Goal: Task Accomplishment & Management: Complete application form

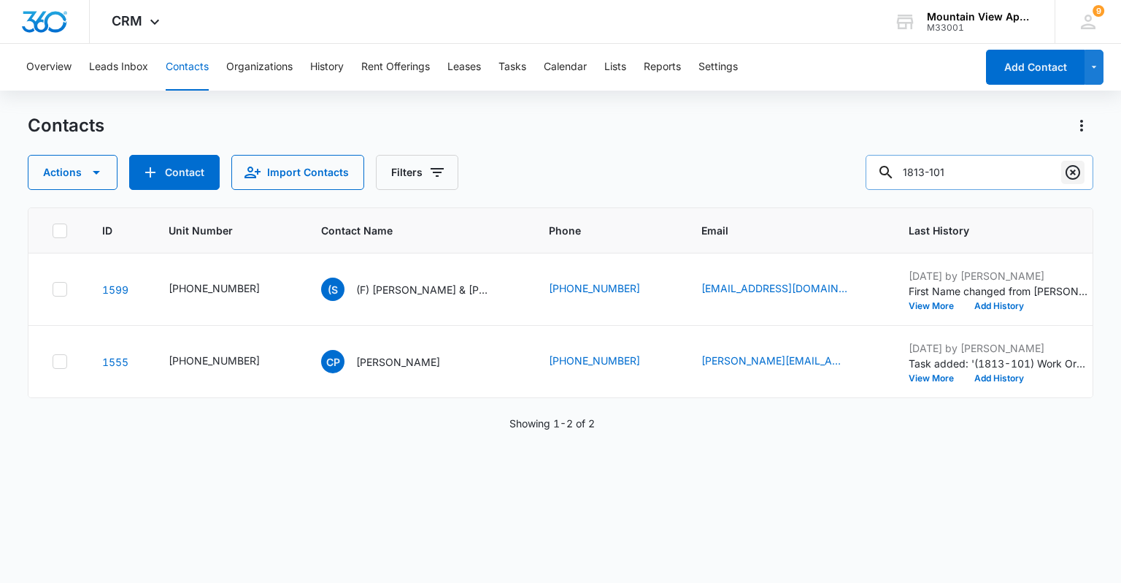
click at [1076, 172] on icon "Clear" at bounding box center [1073, 173] width 18 height 18
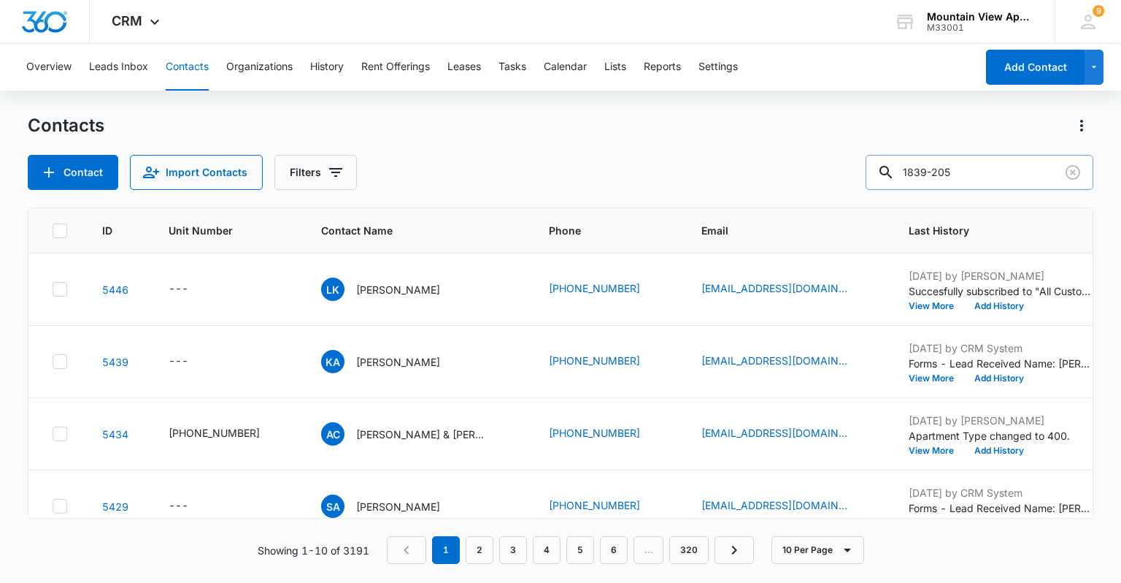
type input "1839-205"
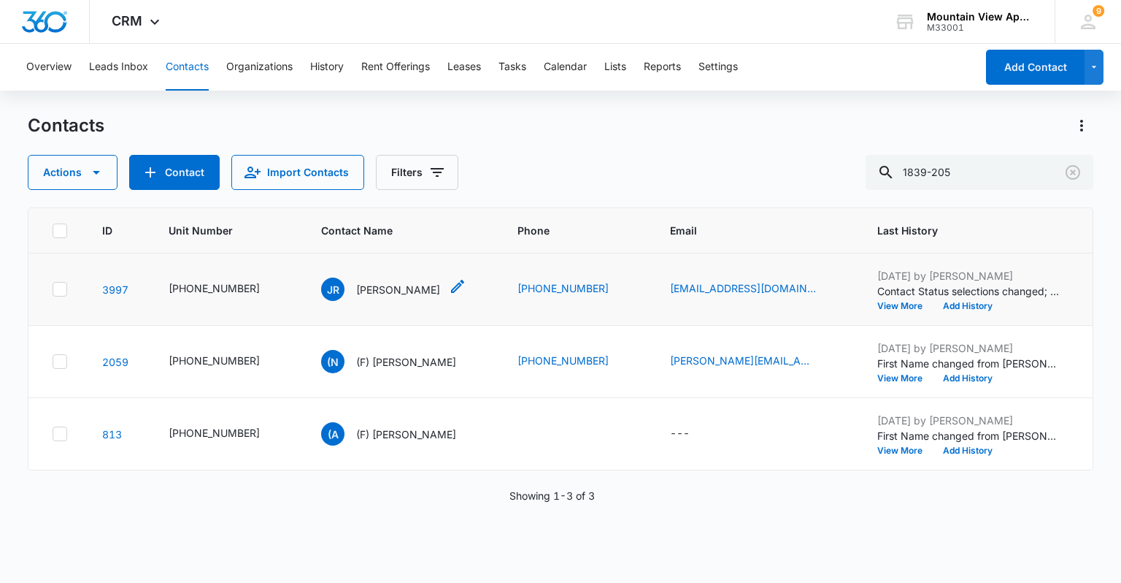
click at [382, 286] on p "[PERSON_NAME]" at bounding box center [398, 289] width 84 height 15
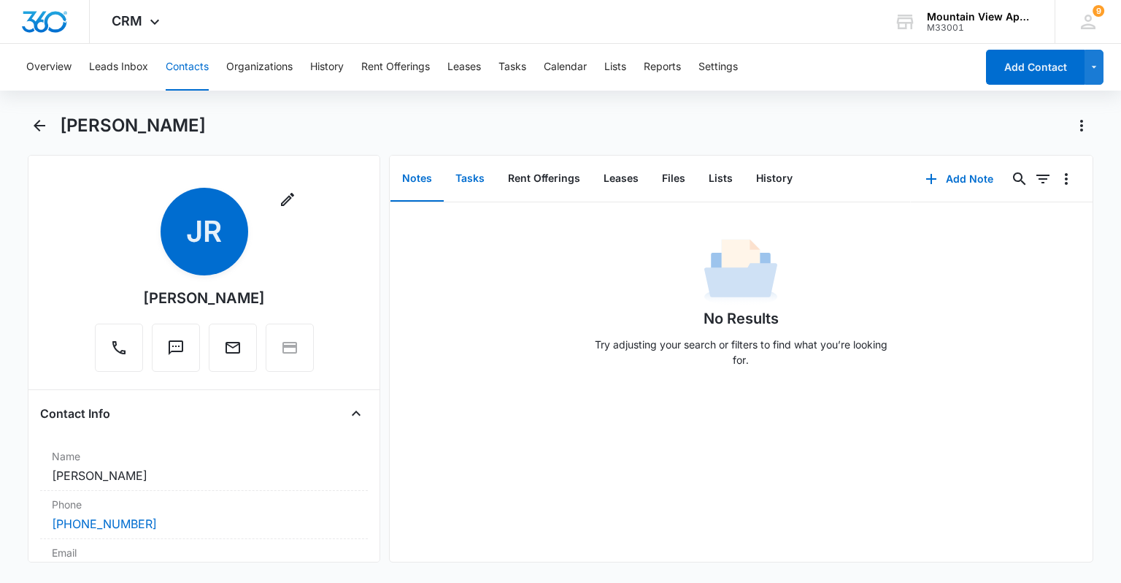
click at [464, 172] on button "Tasks" at bounding box center [470, 178] width 53 height 45
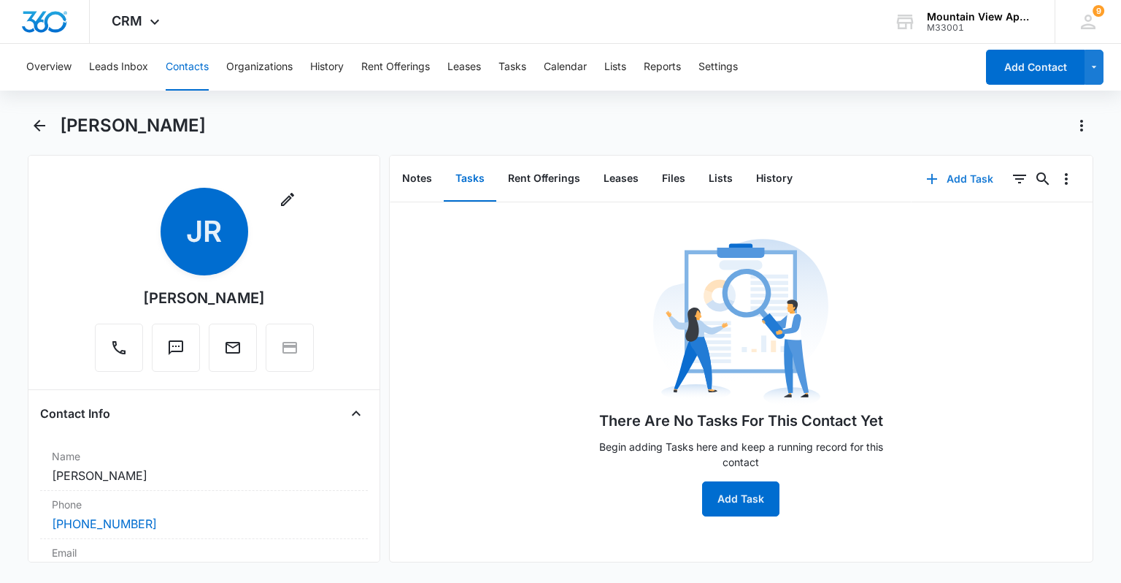
click at [953, 190] on button "Add Task" at bounding box center [960, 178] width 96 height 35
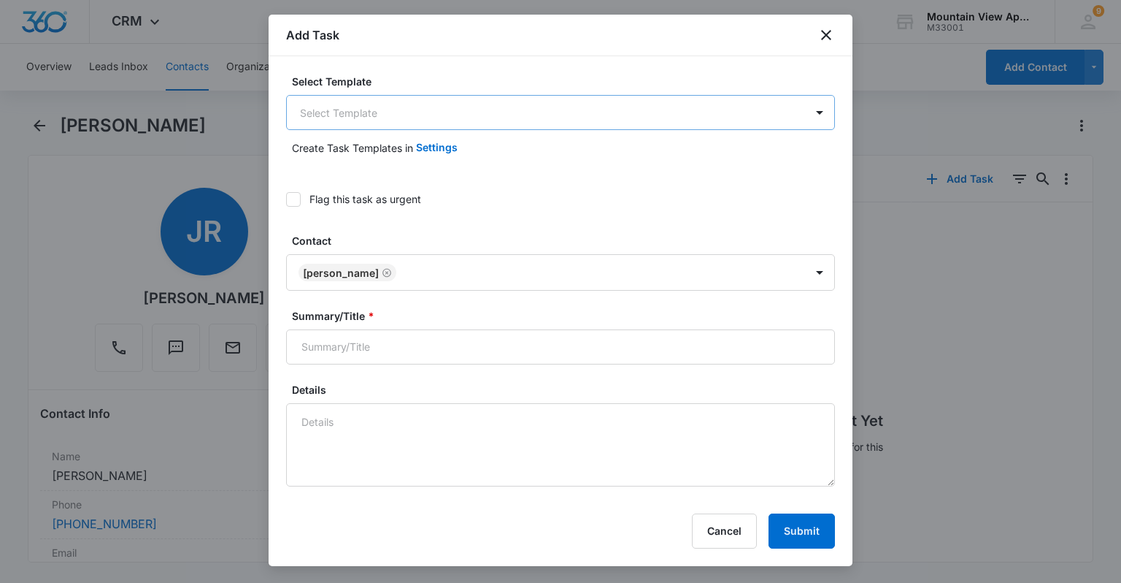
click at [423, 120] on body "CRM Apps Reputation Websites Forms CRM Email Social Content Ads Intelligence Fi…" at bounding box center [560, 291] width 1121 height 583
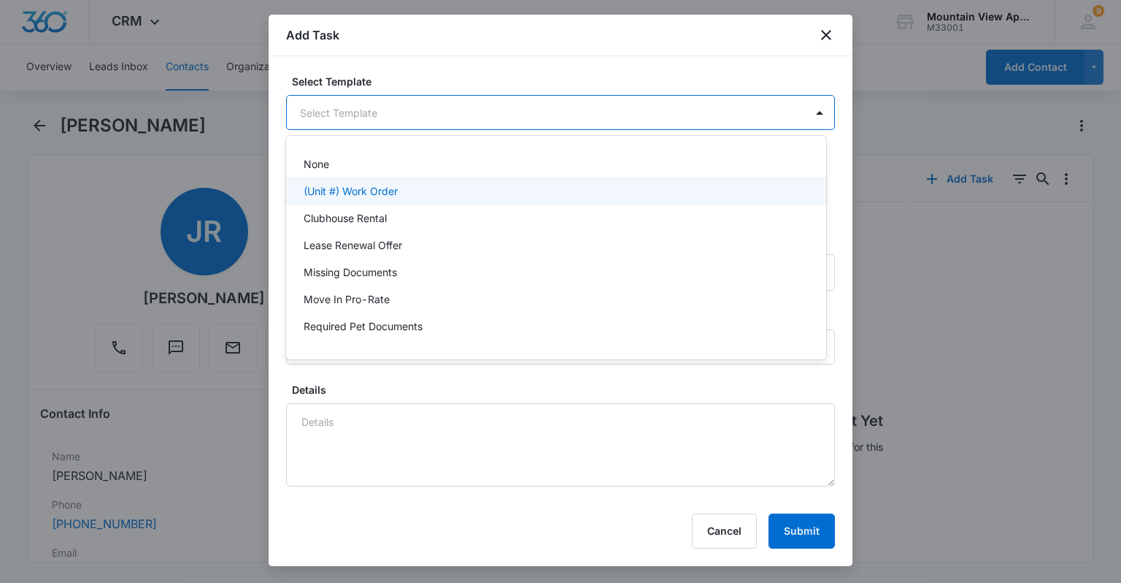
click at [404, 191] on div "(Unit #) Work Order" at bounding box center [555, 190] width 502 height 15
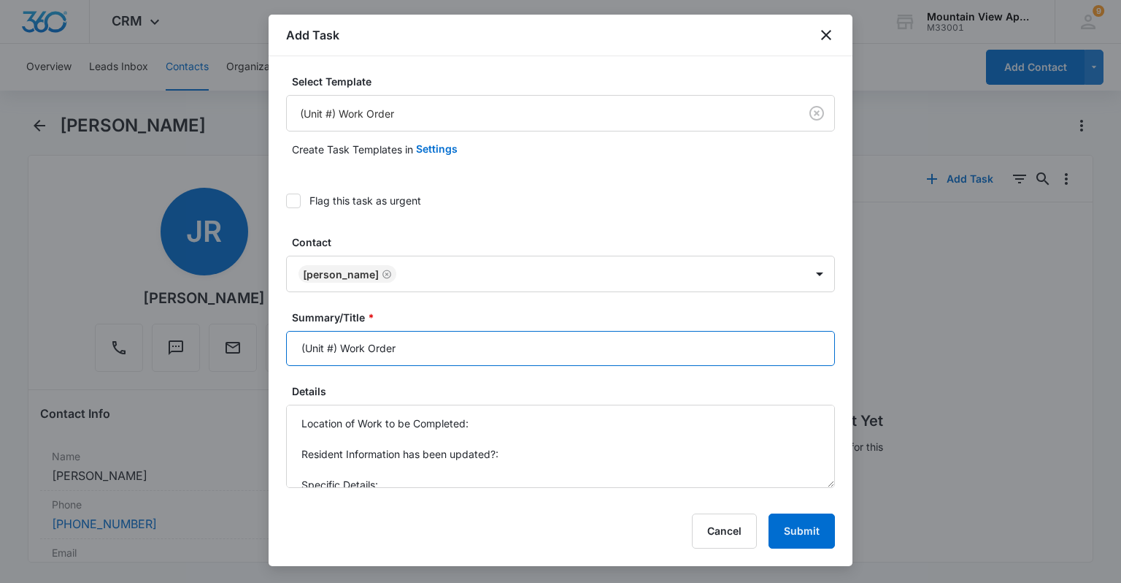
click at [334, 341] on input "(Unit #) Work Order" at bounding box center [560, 348] width 549 height 35
type input "(1839-205) Work Order"
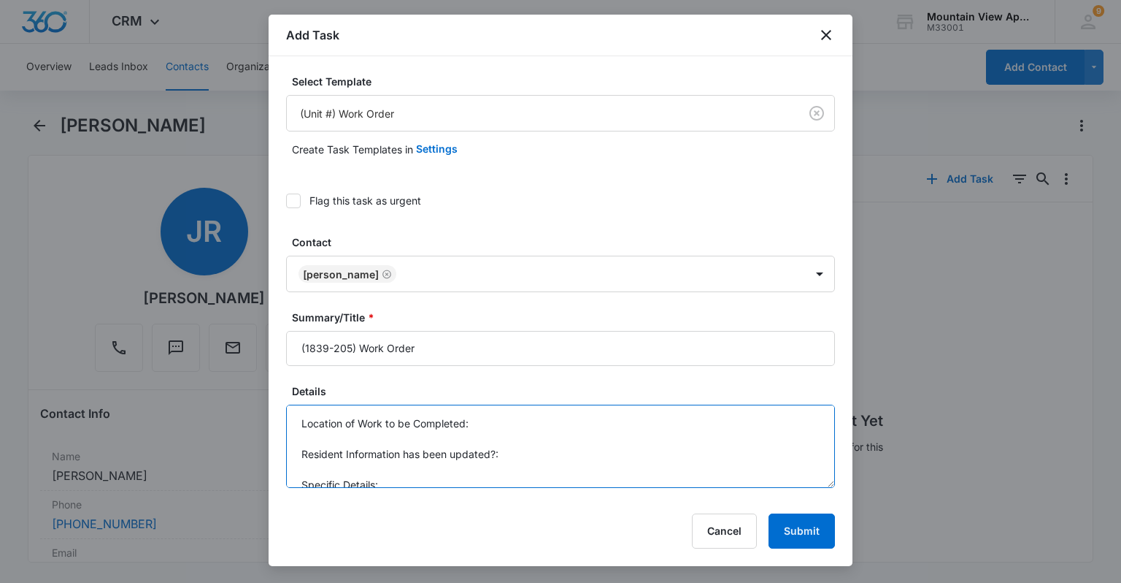
click at [480, 421] on textarea "Location of Work to be Completed: Resident Information has been updated?: Speci…" at bounding box center [560, 445] width 549 height 83
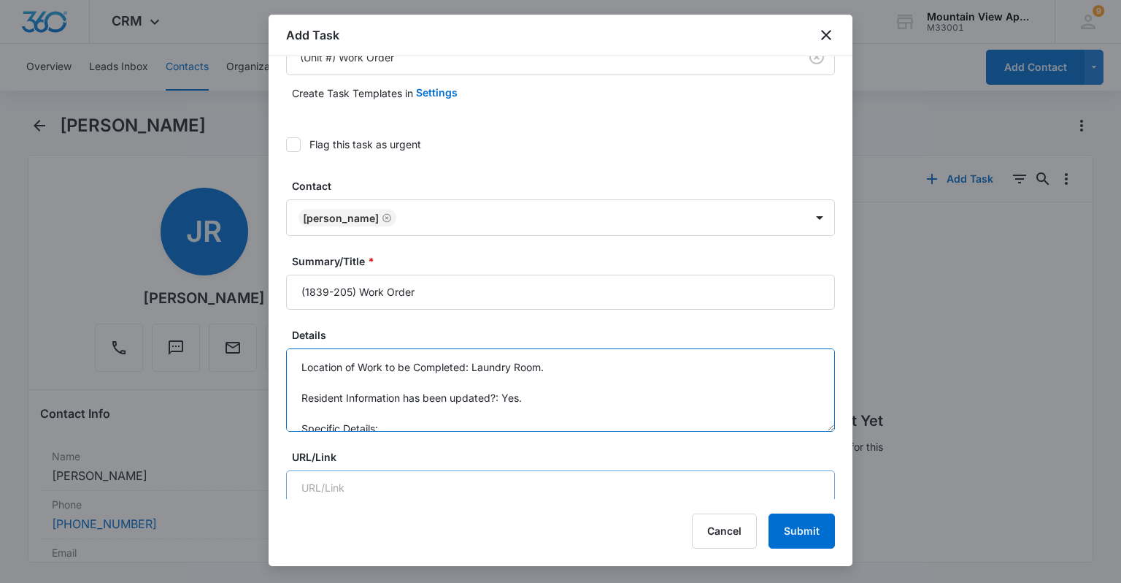
scroll to position [117, 0]
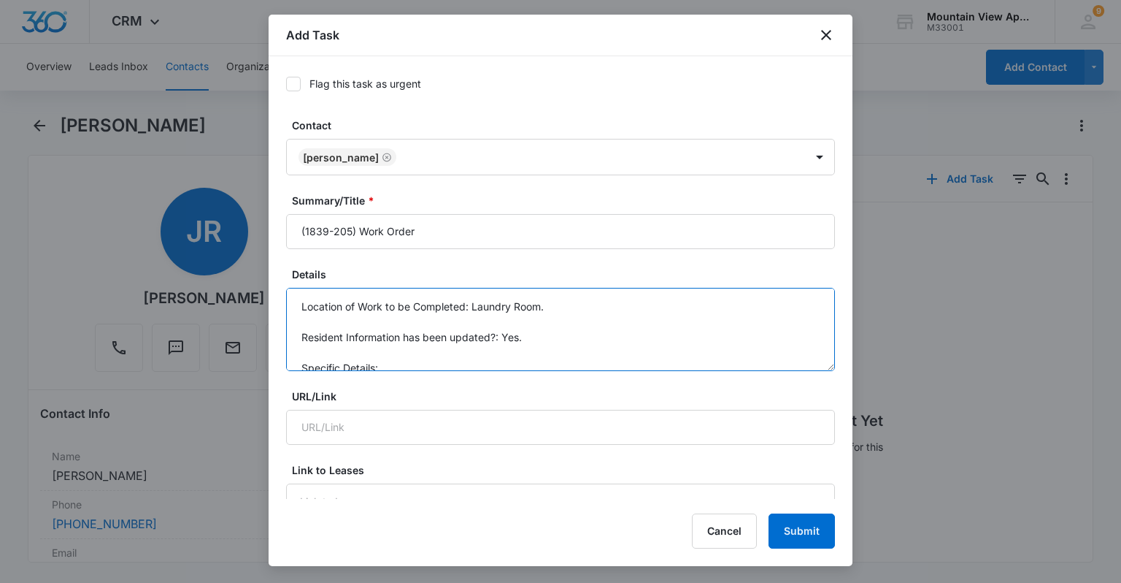
click at [560, 356] on textarea "Location of Work to be Completed: Laundry Room. Resident Information has been u…" at bounding box center [560, 329] width 549 height 83
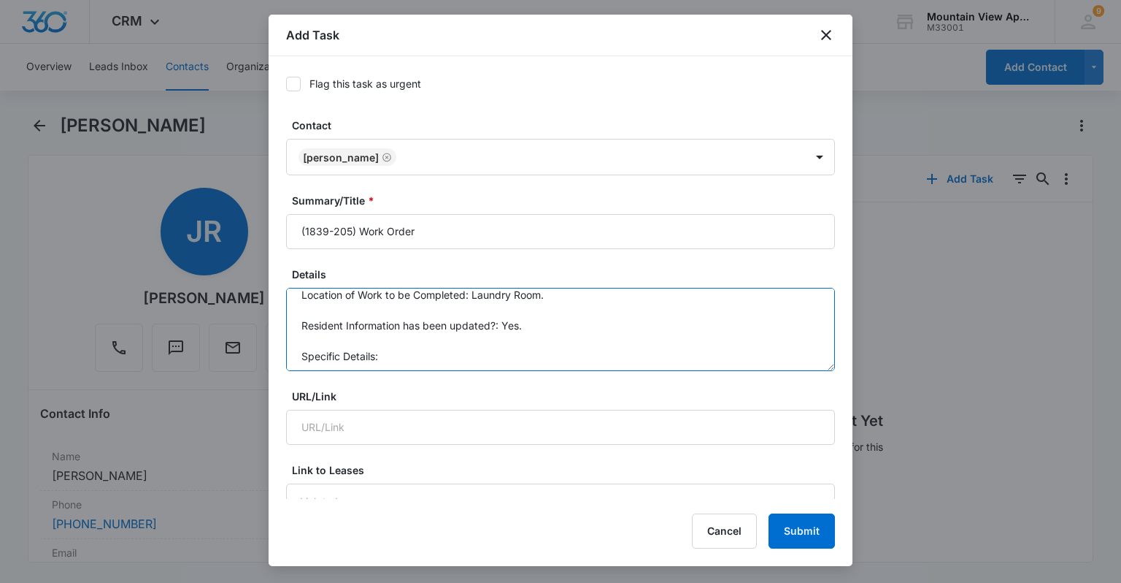
scroll to position [15, 0]
click at [561, 354] on textarea "Location of Work to be Completed: Laundry Room. Resident Information has been u…" at bounding box center [560, 329] width 549 height 83
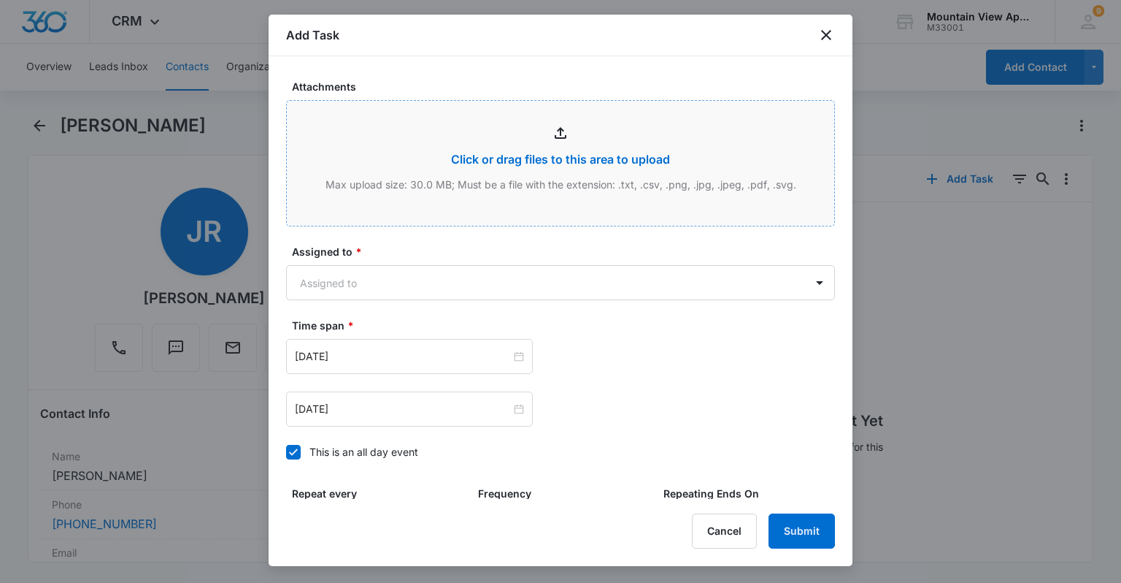
scroll to position [759, 0]
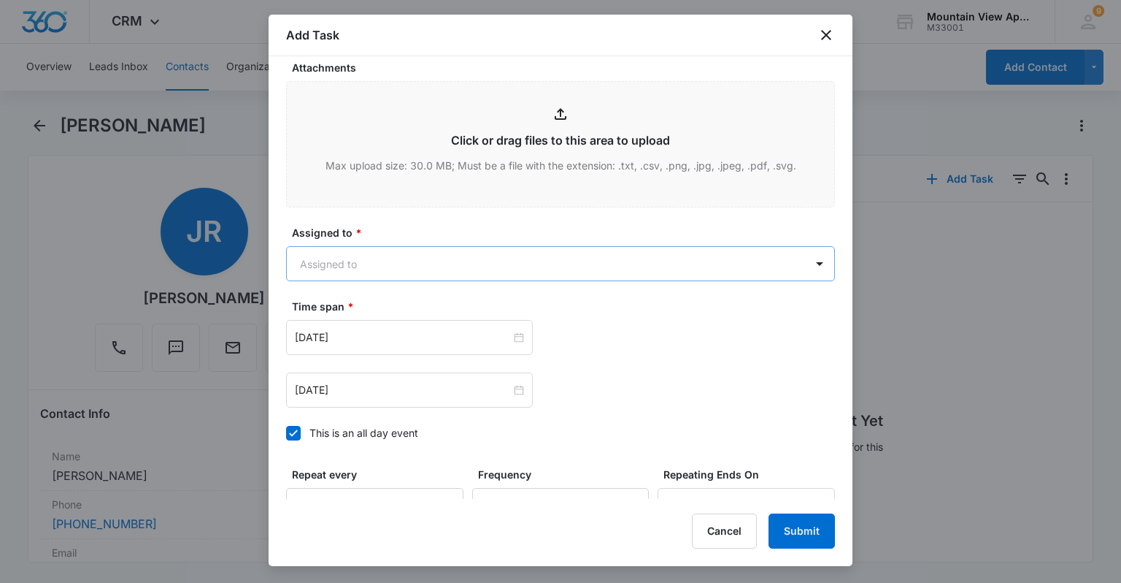
type textarea "Location of Work to be Completed: Laundry Room. Resident Information has been u…"
click at [481, 264] on body "CRM Apps Reputation Websites Forms CRM Email Social Content Ads Intelligence Fi…" at bounding box center [560, 291] width 1121 height 583
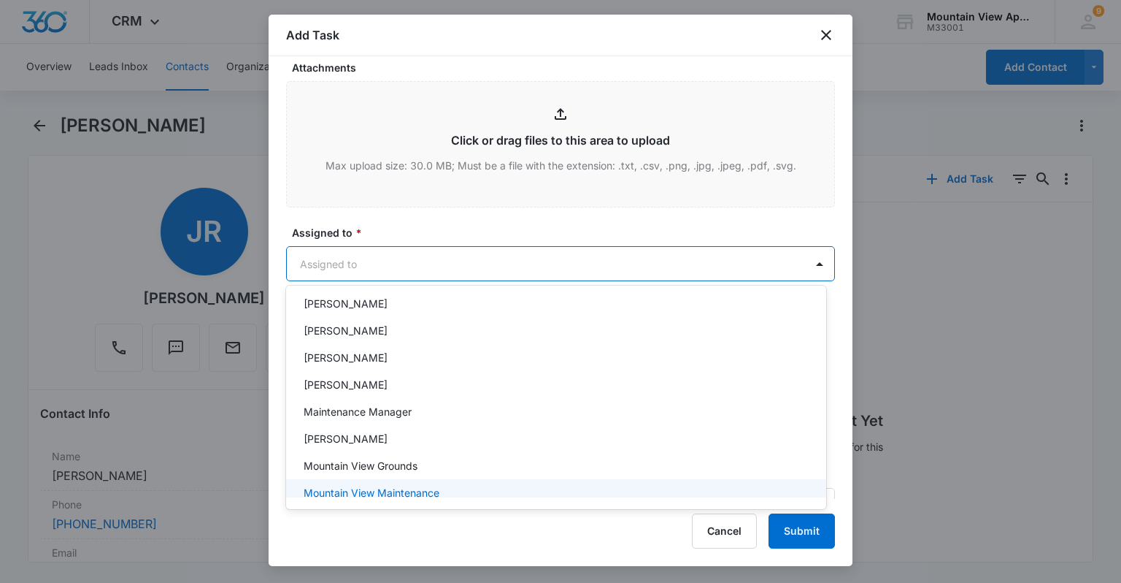
scroll to position [318, 0]
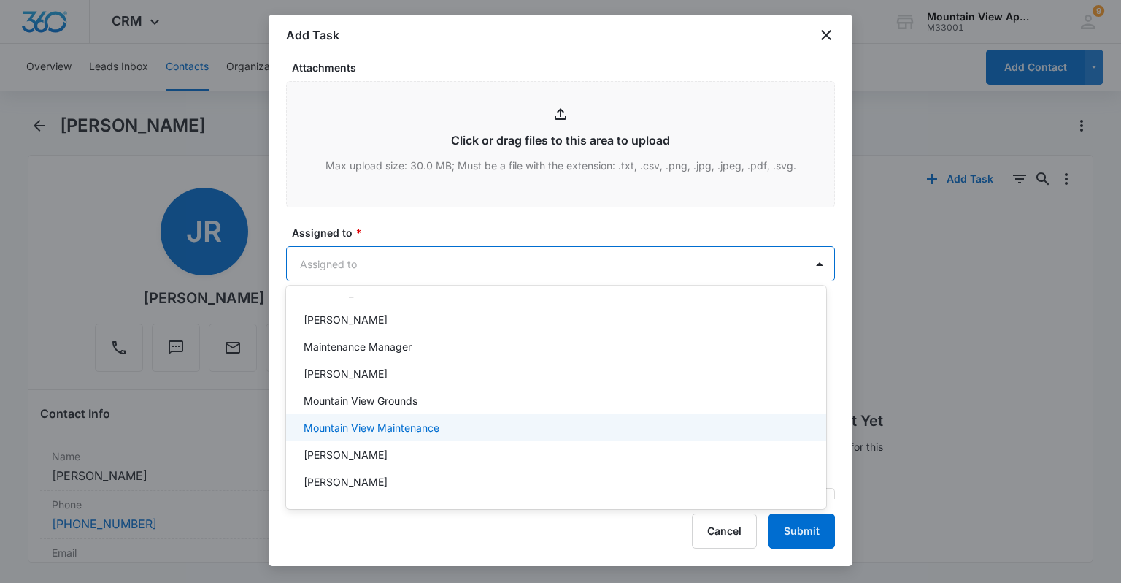
click at [622, 418] on div "Mountain View Maintenance" at bounding box center [556, 427] width 540 height 27
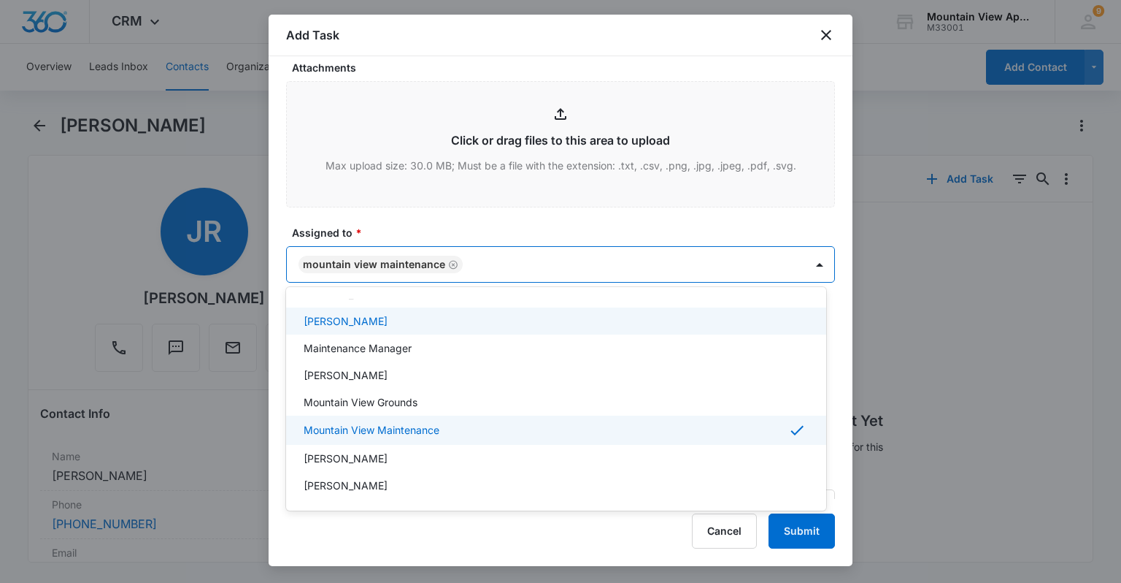
click at [654, 38] on div at bounding box center [560, 291] width 1121 height 583
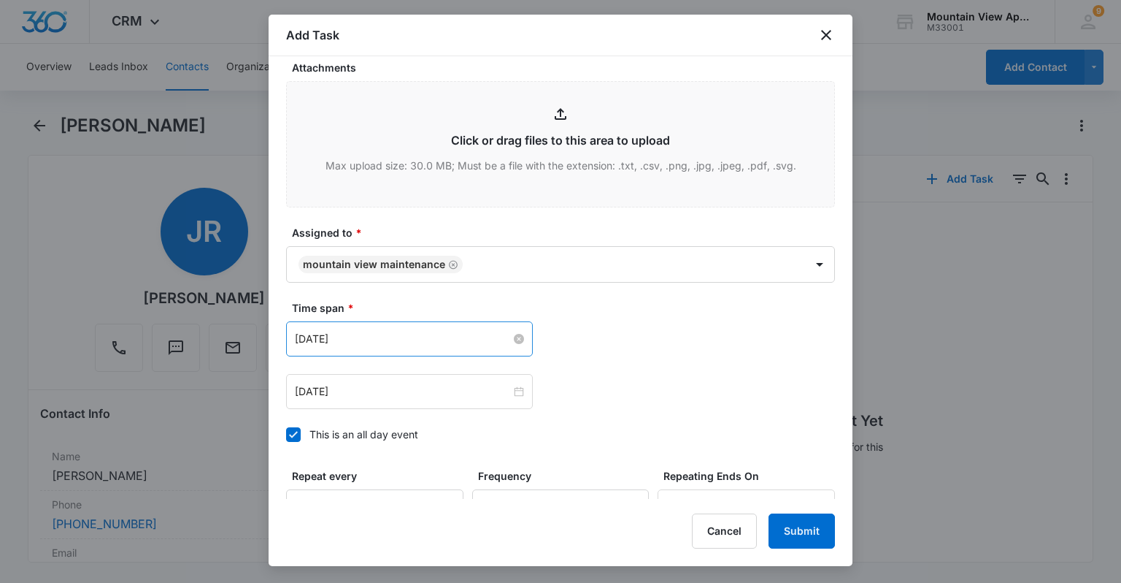
click at [352, 341] on input "[DATE]" at bounding box center [403, 339] width 216 height 16
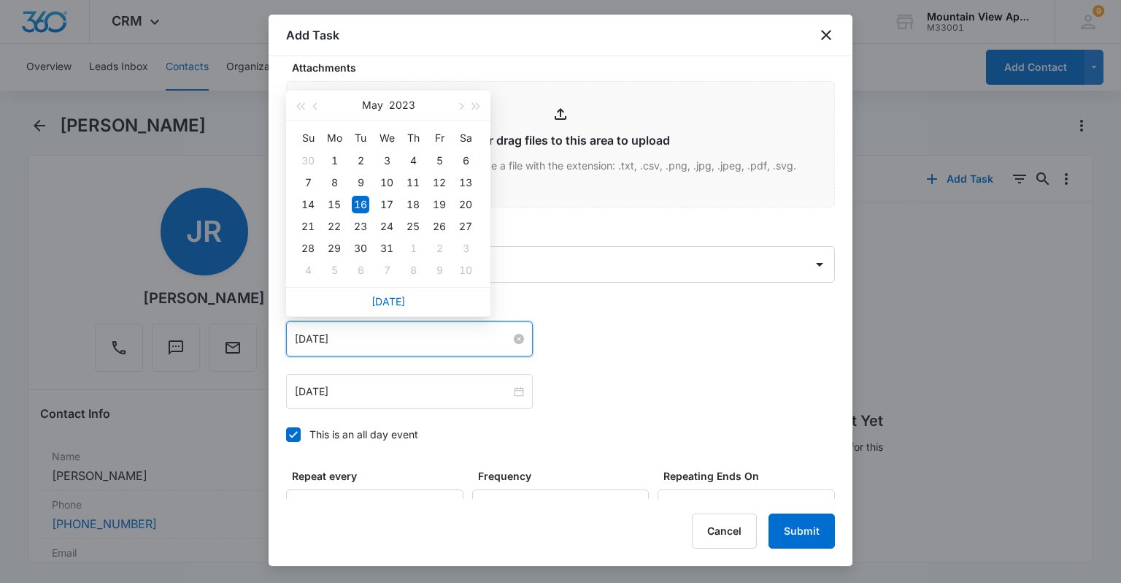
click at [305, 339] on input "[DATE]" at bounding box center [403, 339] width 216 height 16
click at [374, 101] on button "May" at bounding box center [372, 105] width 21 height 29
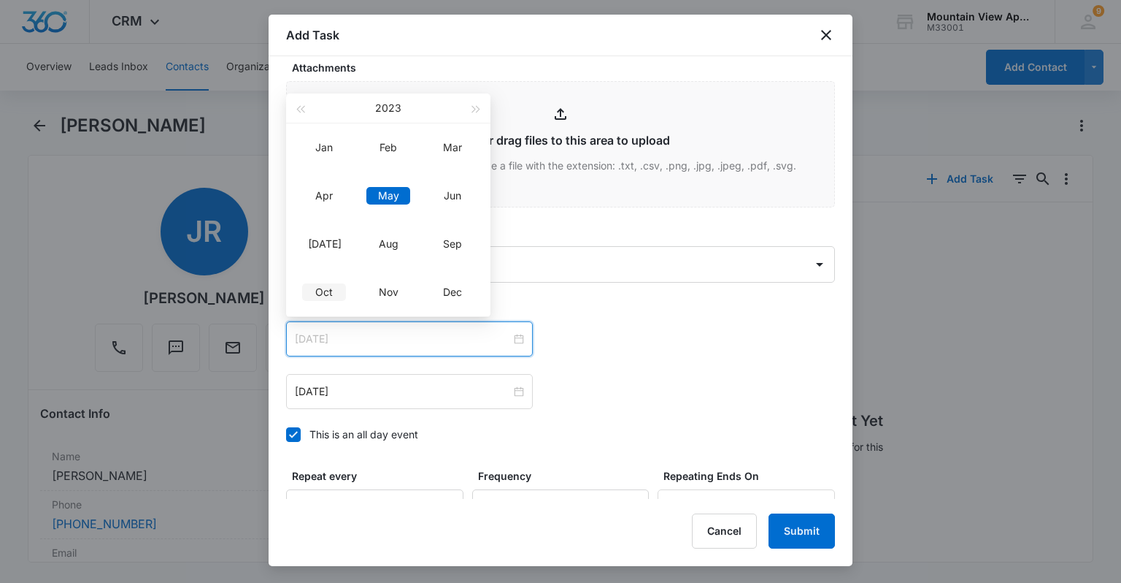
click at [334, 289] on div "Oct" at bounding box center [324, 292] width 44 height 18
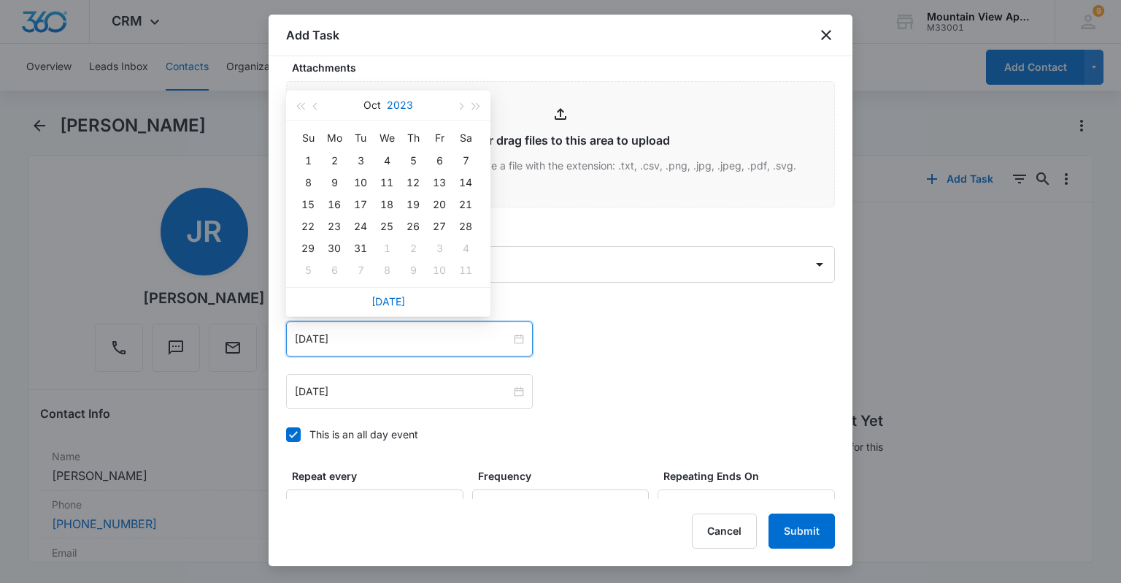
click at [406, 107] on button "2023" at bounding box center [400, 105] width 26 height 29
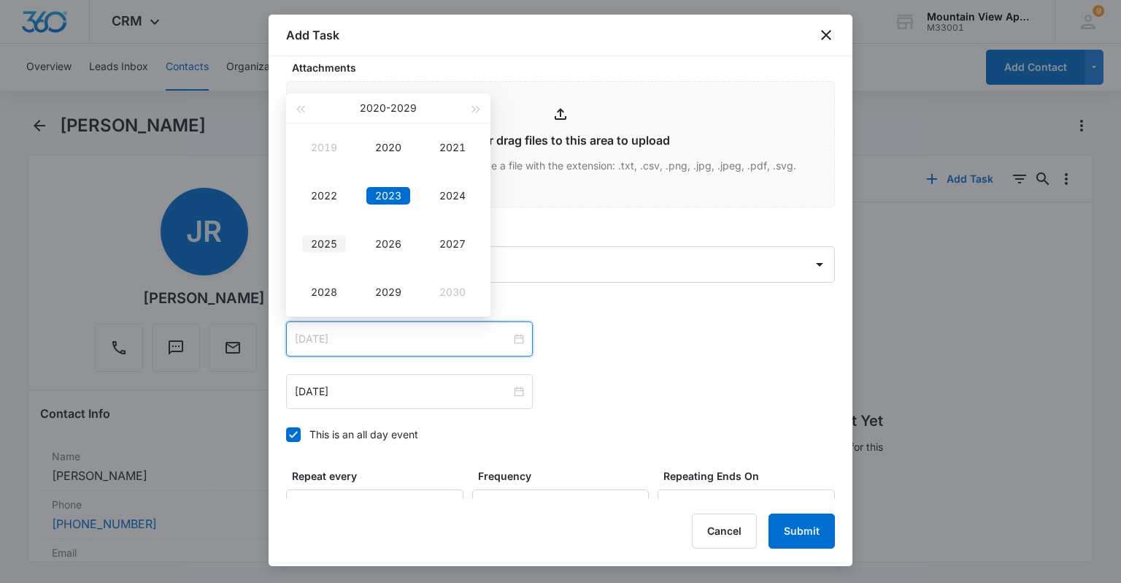
click at [333, 242] on div "2025" at bounding box center [324, 244] width 44 height 18
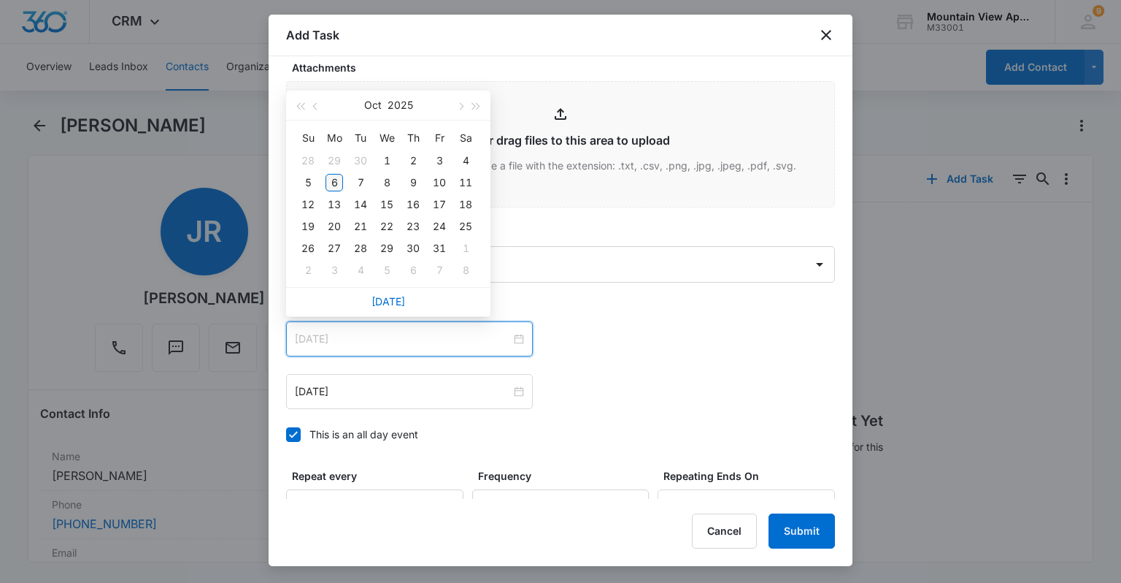
type input "[DATE]"
click at [339, 177] on div "6" at bounding box center [335, 183] width 18 height 18
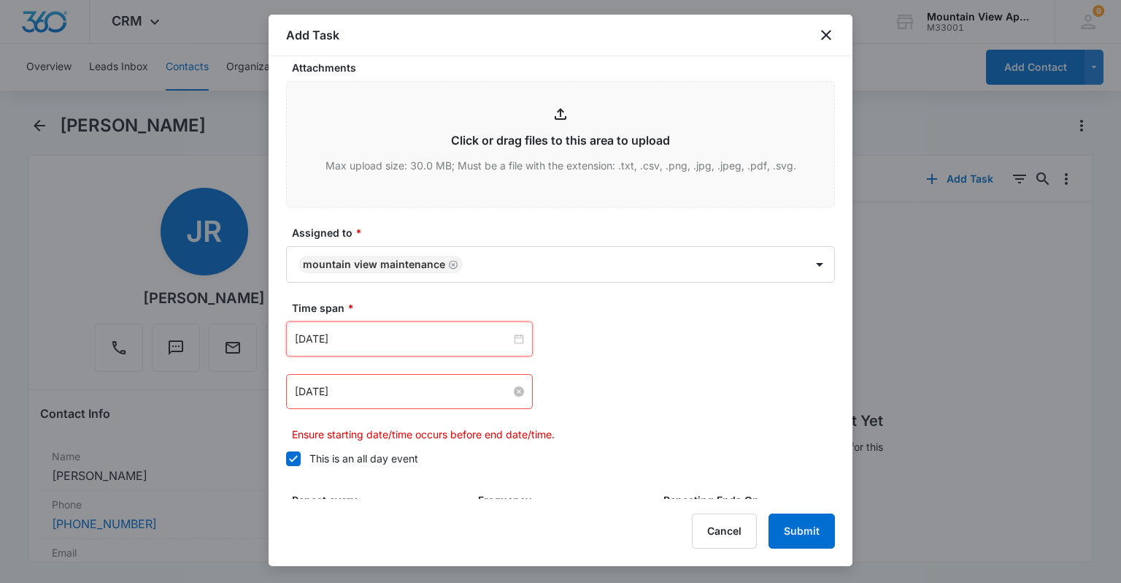
click at [339, 391] on input "[DATE]" at bounding box center [403, 391] width 216 height 16
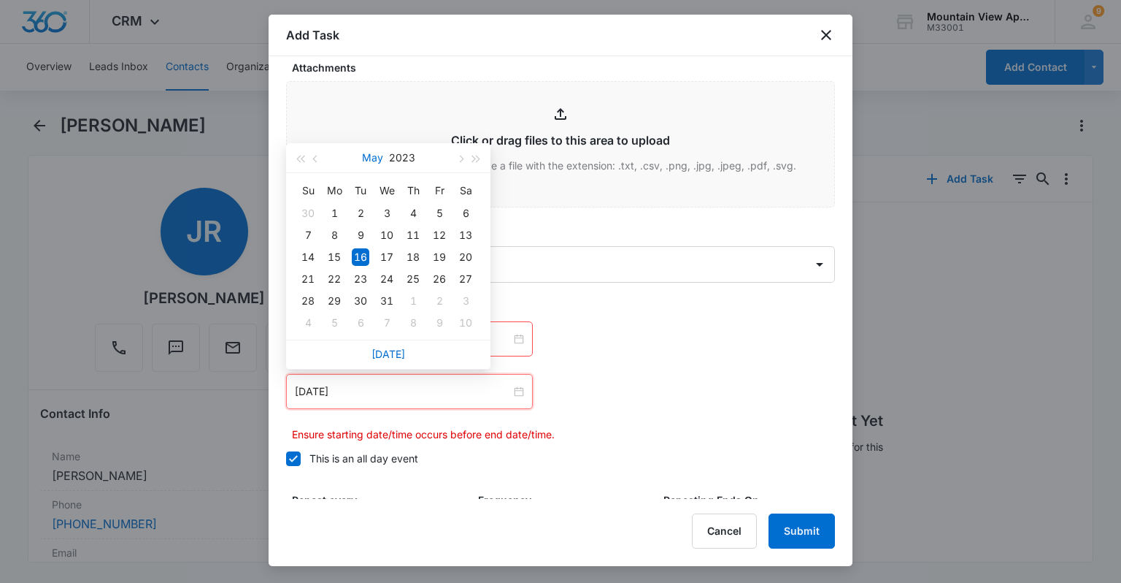
click at [372, 161] on button "May" at bounding box center [372, 157] width 21 height 29
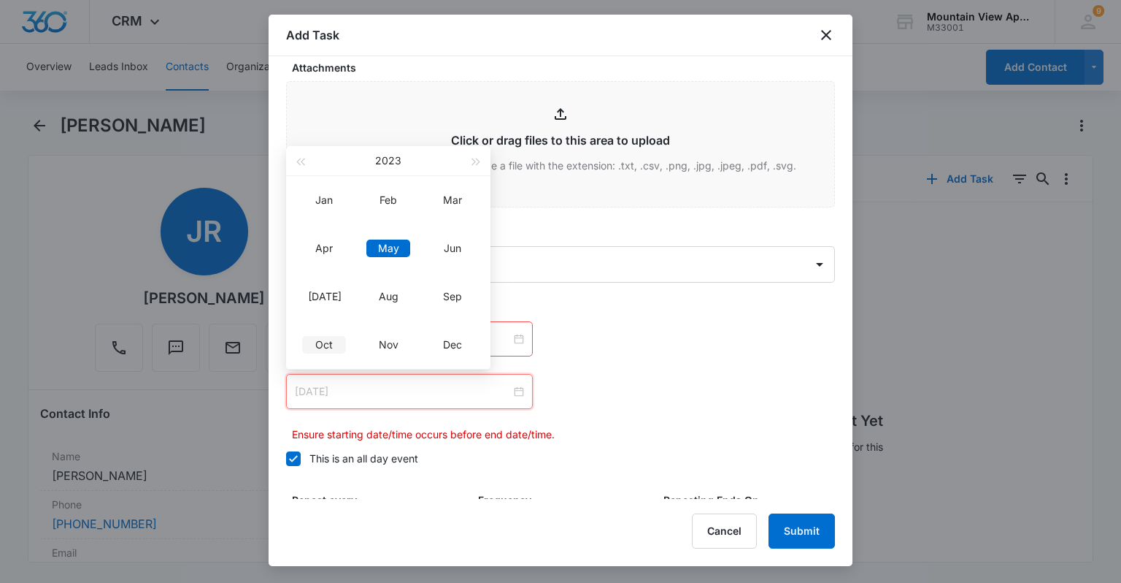
click at [329, 330] on td "Oct" at bounding box center [324, 345] width 64 height 48
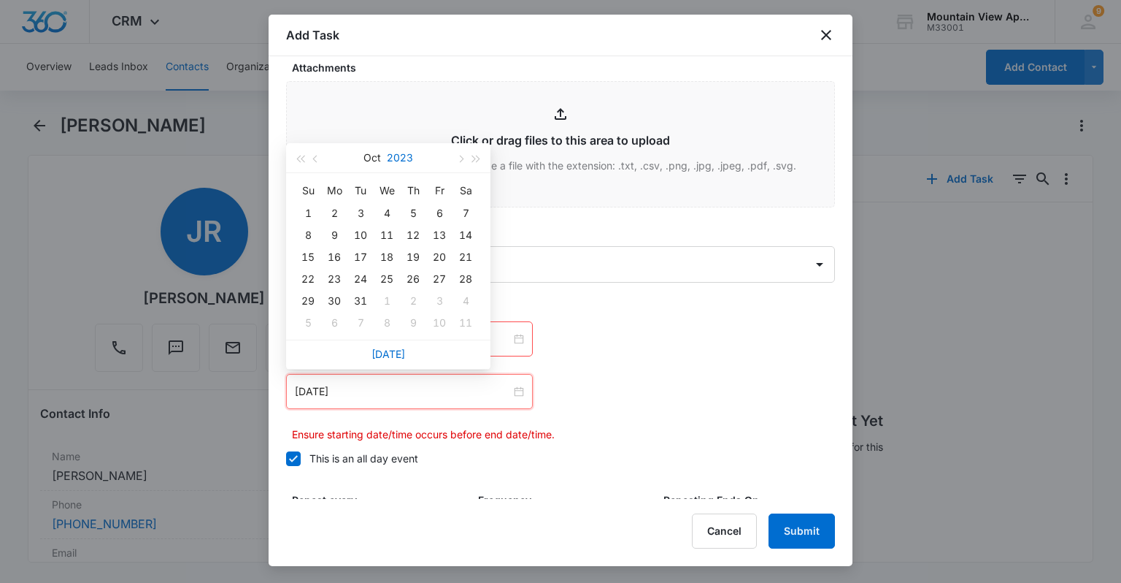
click at [392, 159] on button "2023" at bounding box center [400, 157] width 26 height 29
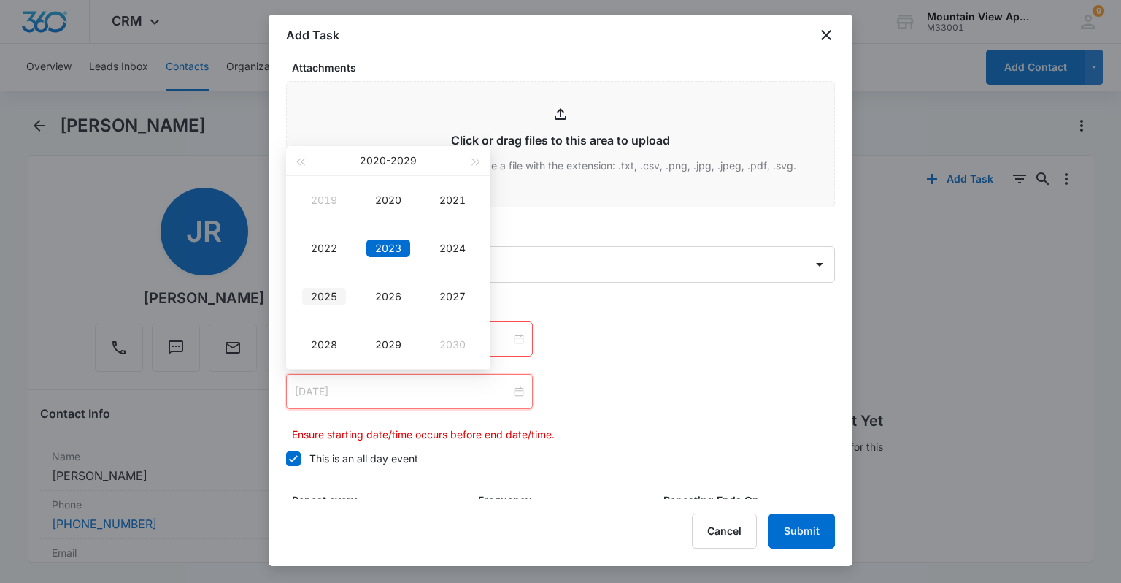
click at [326, 295] on div "2025" at bounding box center [324, 297] width 44 height 18
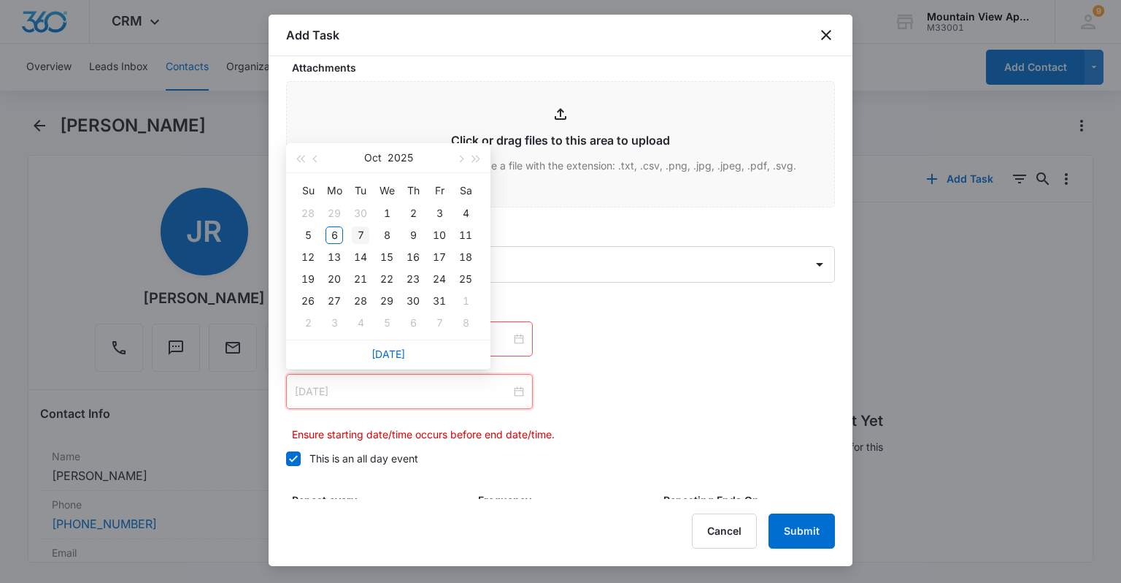
type input "[DATE]"
click at [361, 234] on div "7" at bounding box center [361, 235] width 18 height 18
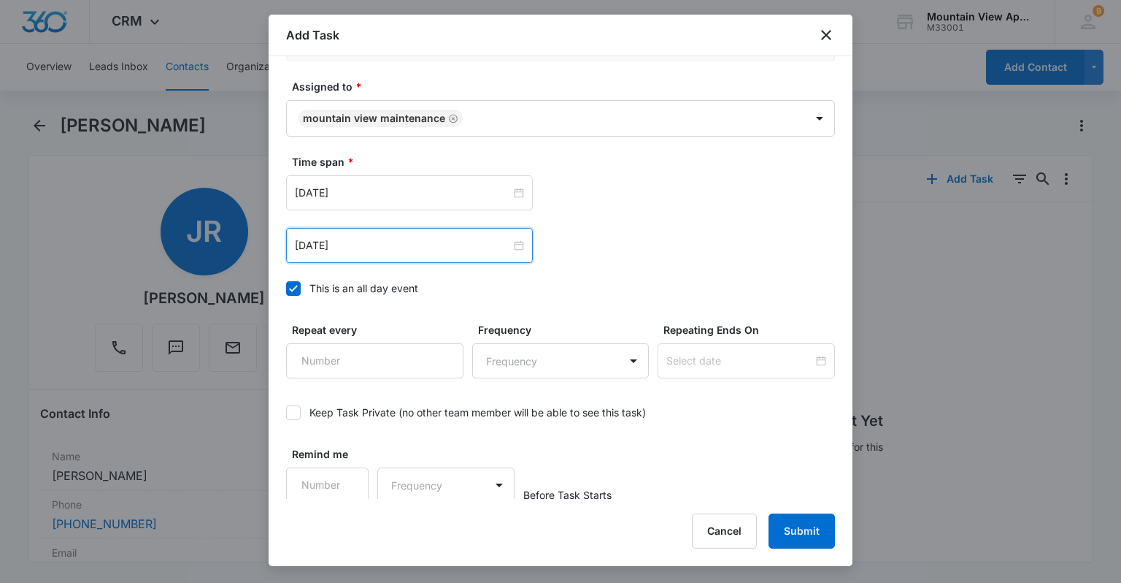
scroll to position [907, 0]
click at [799, 529] on button "Submit" at bounding box center [802, 530] width 66 height 35
